Goal: Task Accomplishment & Management: Use online tool/utility

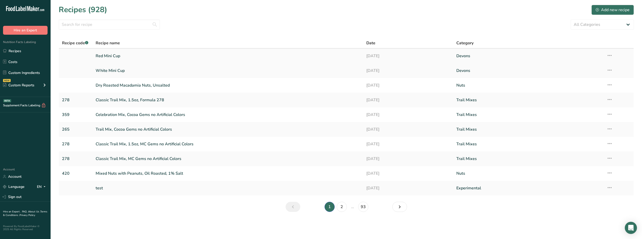
click at [159, 54] on link "Red Mini Cup" at bounding box center [228, 56] width 264 height 11
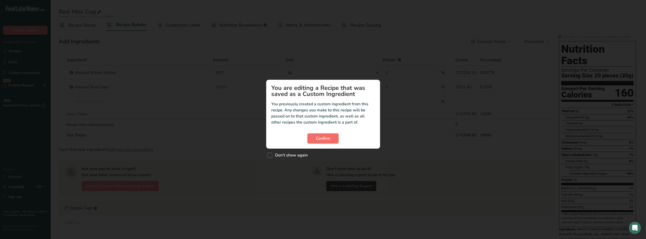
click at [324, 138] on span "Confirm" at bounding box center [323, 138] width 14 height 6
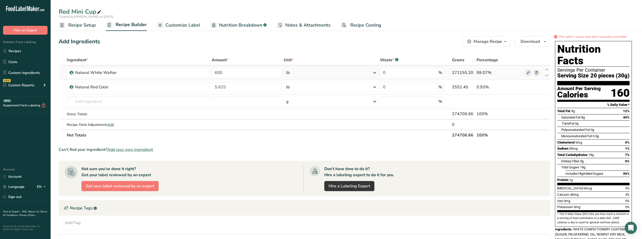
click at [340, 74] on div "lb" at bounding box center [331, 73] width 94 height 10
click at [250, 71] on input "600" at bounding box center [247, 73] width 70 height 10
drag, startPoint x: 225, startPoint y: 74, endPoint x: 205, endPoint y: 73, distance: 20.0
click at [205, 73] on tr "Natural White Wafter 600 lb Weight Units g kg mg See more Volume Units l Volume…" at bounding box center [304, 73] width 491 height 14
type input "99.07"
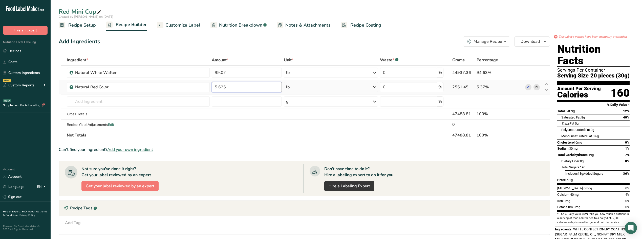
click at [249, 89] on div "Ingredient * Amount * Unit * Waste * .a-a{fill:#347362;}.b-a{fill:#fff;} Grams …" at bounding box center [304, 98] width 491 height 86
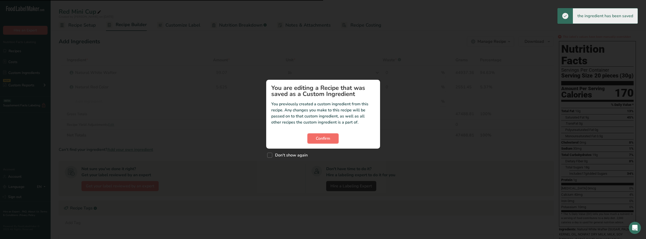
click at [322, 139] on span "Confirm" at bounding box center [323, 138] width 14 height 6
click at [324, 138] on span "Confirm" at bounding box center [323, 138] width 14 height 6
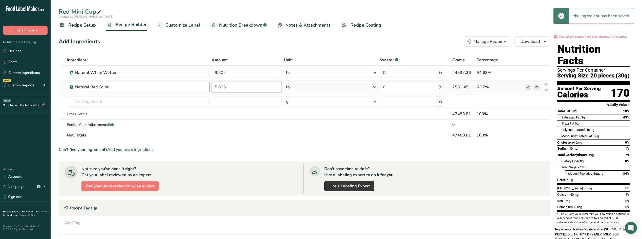
drag, startPoint x: 231, startPoint y: 87, endPoint x: 207, endPoint y: 87, distance: 24.8
click at [207, 87] on tr "Natural Red Color 5.625 lb Weight Units g kg mg See more Volume Units l Volume …" at bounding box center [304, 87] width 491 height 14
type input "0.93"
click at [248, 103] on div "Ingredient * Amount * Unit * Waste * .a-a{fill:#347362;}.b-a{fill:#fff;} Grams …" at bounding box center [304, 98] width 491 height 86
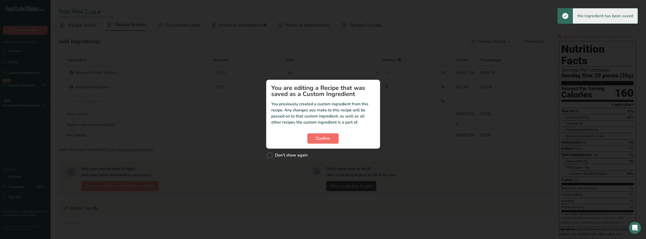
click at [328, 139] on span "Confirm" at bounding box center [323, 138] width 14 height 6
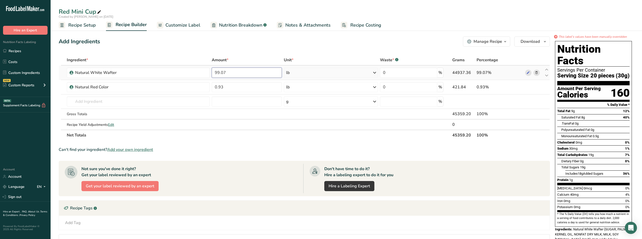
drag, startPoint x: 239, startPoint y: 71, endPoint x: 213, endPoint y: 73, distance: 26.4
click at [213, 73] on input "99.07" at bounding box center [247, 73] width 70 height 10
type input "600"
click at [235, 87] on div "Ingredient * Amount * Unit * Waste * .a-a{fill:#347362;}.b-a{fill:#fff;} Grams …" at bounding box center [304, 98] width 491 height 86
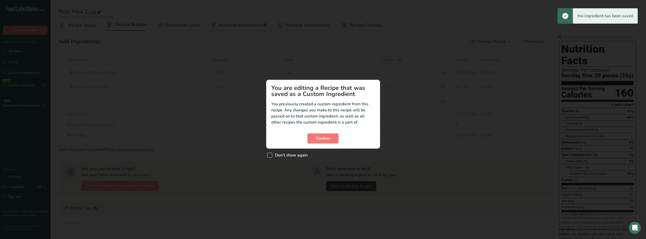
click at [267, 155] on span "Custom ingredient modal" at bounding box center [269, 155] width 5 height 5
click at [267, 155] on input "Don't show again" at bounding box center [268, 154] width 3 height 3
checkbox input "true"
click at [323, 136] on span "Confirm" at bounding box center [323, 138] width 14 height 6
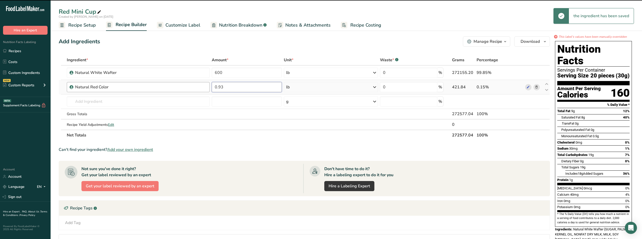
drag, startPoint x: 230, startPoint y: 88, endPoint x: 202, endPoint y: 89, distance: 27.6
click at [202, 89] on tr "Natural Red Color 0.93 lb Weight Units g kg mg See more Volume Units l Volume u…" at bounding box center [304, 87] width 491 height 14
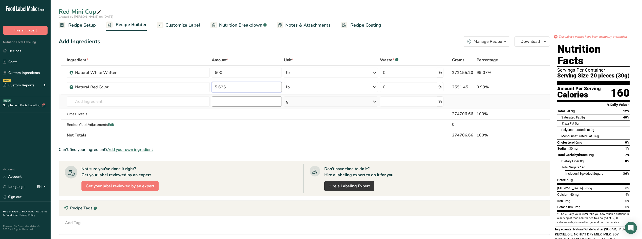
type input "5.625"
click at [239, 100] on div "Ingredient * Amount * Unit * Waste * .a-a{fill:#347362;}.b-a{fill:#fff;} Grams …" at bounding box center [304, 98] width 491 height 86
